Goal: Transaction & Acquisition: Purchase product/service

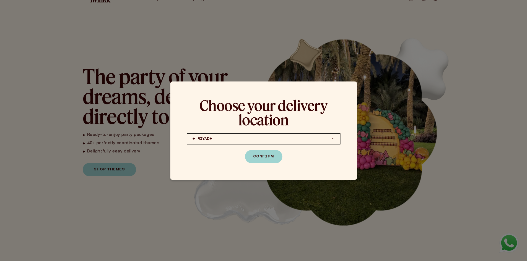
scroll to position [332, 0]
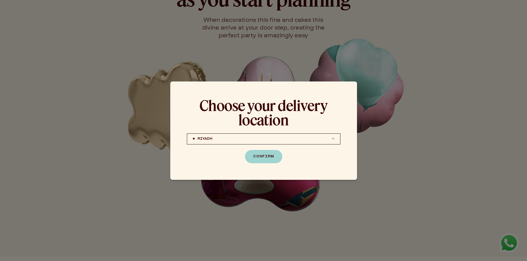
click at [268, 148] on div "Choose your delivery location RIYADH JEDDAH (coming soon) DOHA (coming soon) RI…" at bounding box center [263, 131] width 187 height 98
click at [268, 157] on button "Confirm" at bounding box center [263, 156] width 37 height 13
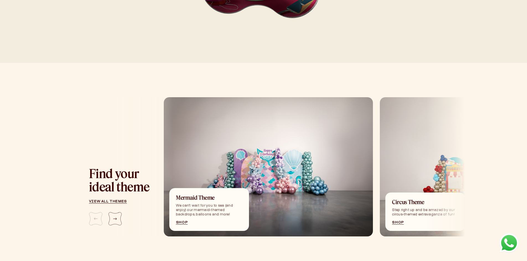
scroll to position [608, 0]
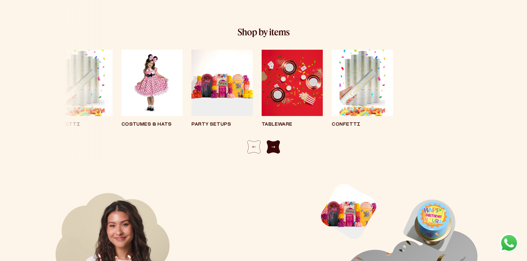
scroll to position [1023, 0]
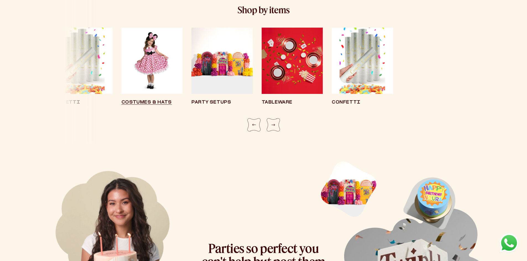
click at [158, 65] on img "8 / 8" at bounding box center [151, 61] width 61 height 66
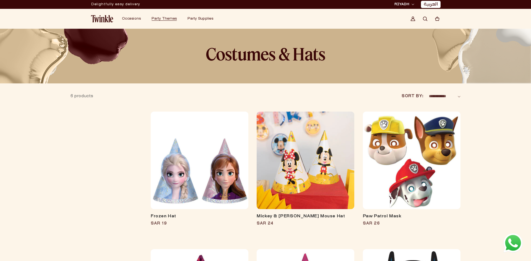
click at [167, 20] on span "Party Themes" at bounding box center [163, 18] width 25 height 3
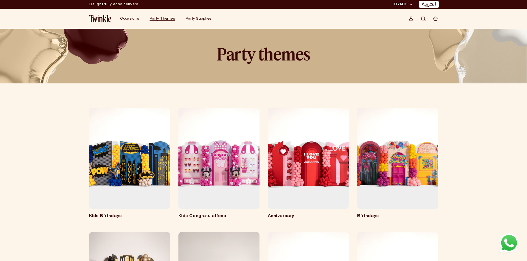
click at [217, 214] on link "Kids Congratulations" at bounding box center [218, 217] width 81 height 6
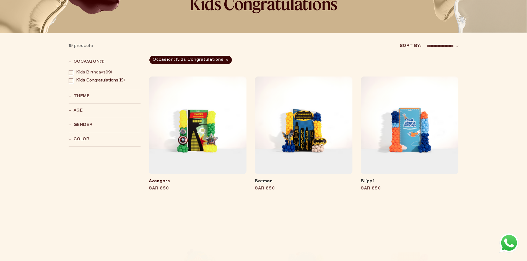
scroll to position [55, 0]
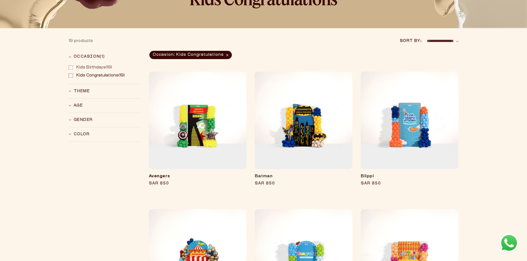
click at [220, 174] on link "Avengers" at bounding box center [198, 177] width 98 height 6
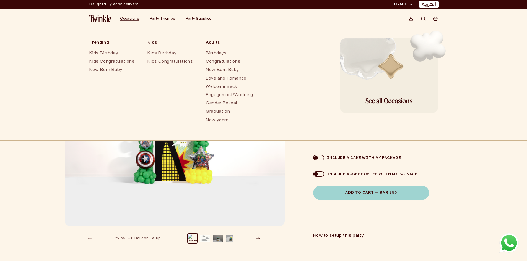
click at [98, 21] on img at bounding box center [100, 18] width 22 height 7
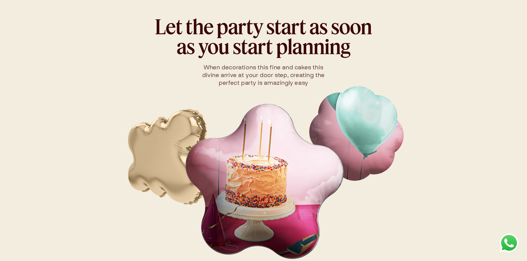
scroll to position [332, 0]
